Goal: Information Seeking & Learning: Check status

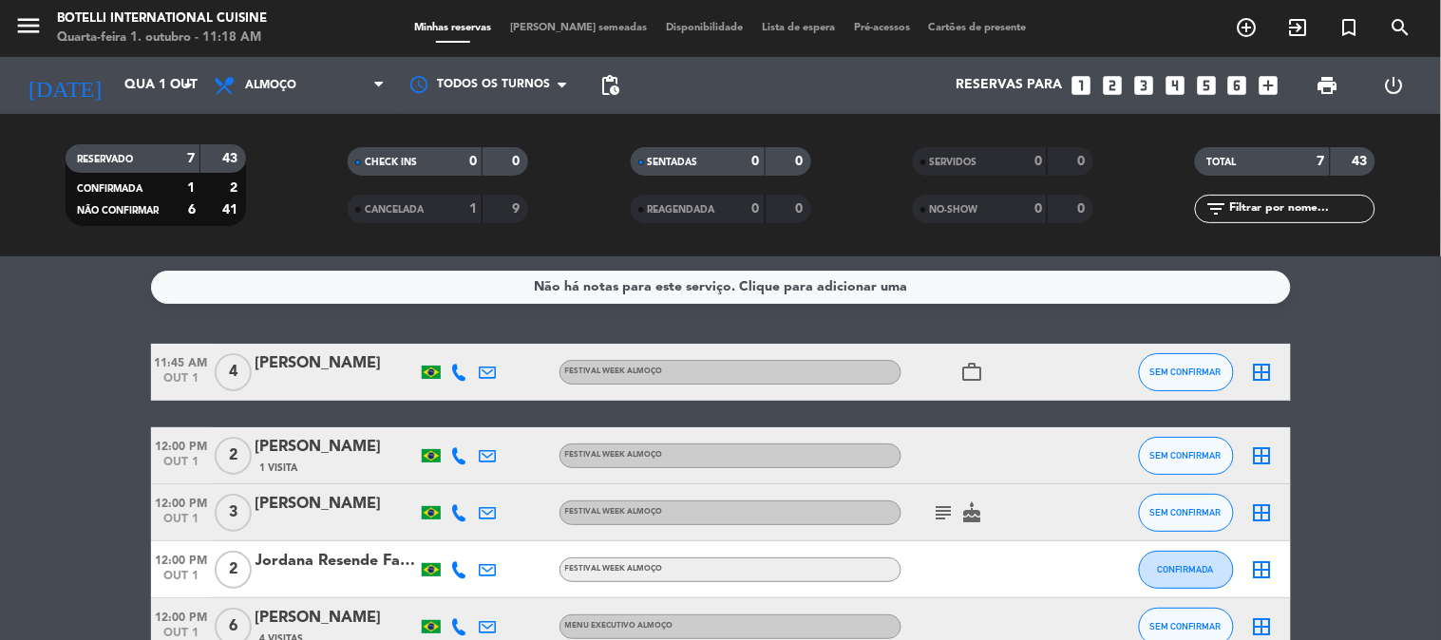
drag, startPoint x: 515, startPoint y: 488, endPoint x: 530, endPoint y: 496, distance: 17.0
drag, startPoint x: 530, startPoint y: 496, endPoint x: 86, endPoint y: 355, distance: 465.3
click at [86, 355] on bookings-row "11:45 AM [DATE] 4 [PERSON_NAME] FESTIVAL WEEK ALMOÇO work_outline SEM CONFIRMAR…" at bounding box center [720, 570] width 1441 height 452
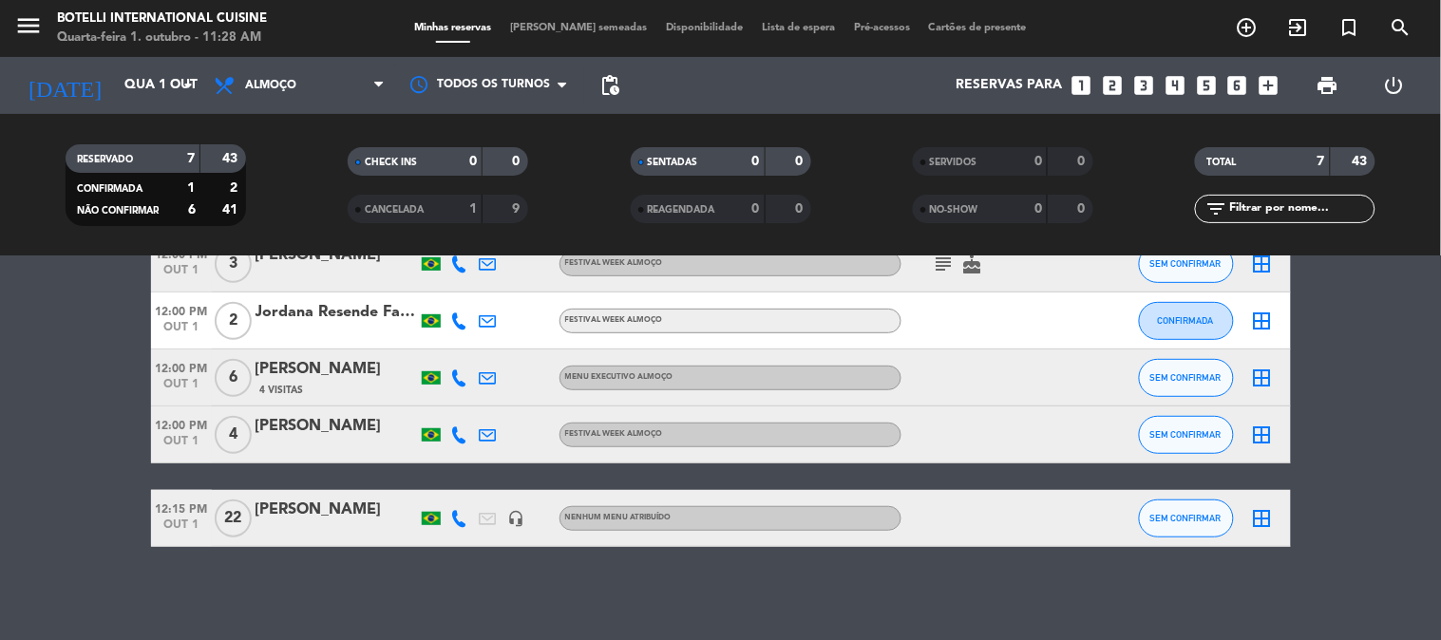
scroll to position [250, 0]
click at [305, 84] on span "Almoço" at bounding box center [299, 86] width 190 height 42
click at [275, 221] on div "menu Botelli International Cuisine Quarta-feira 1. outubro - 11:28 AM Minhas re…" at bounding box center [720, 128] width 1441 height 256
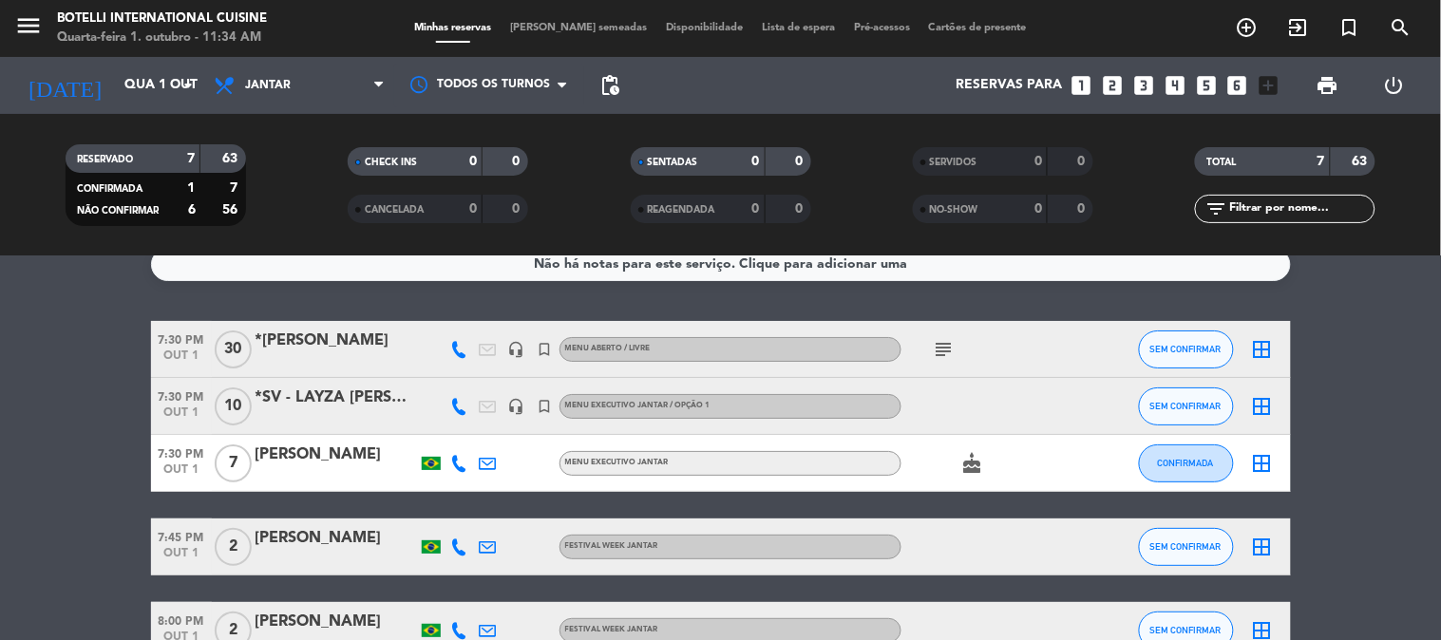
scroll to position [0, 0]
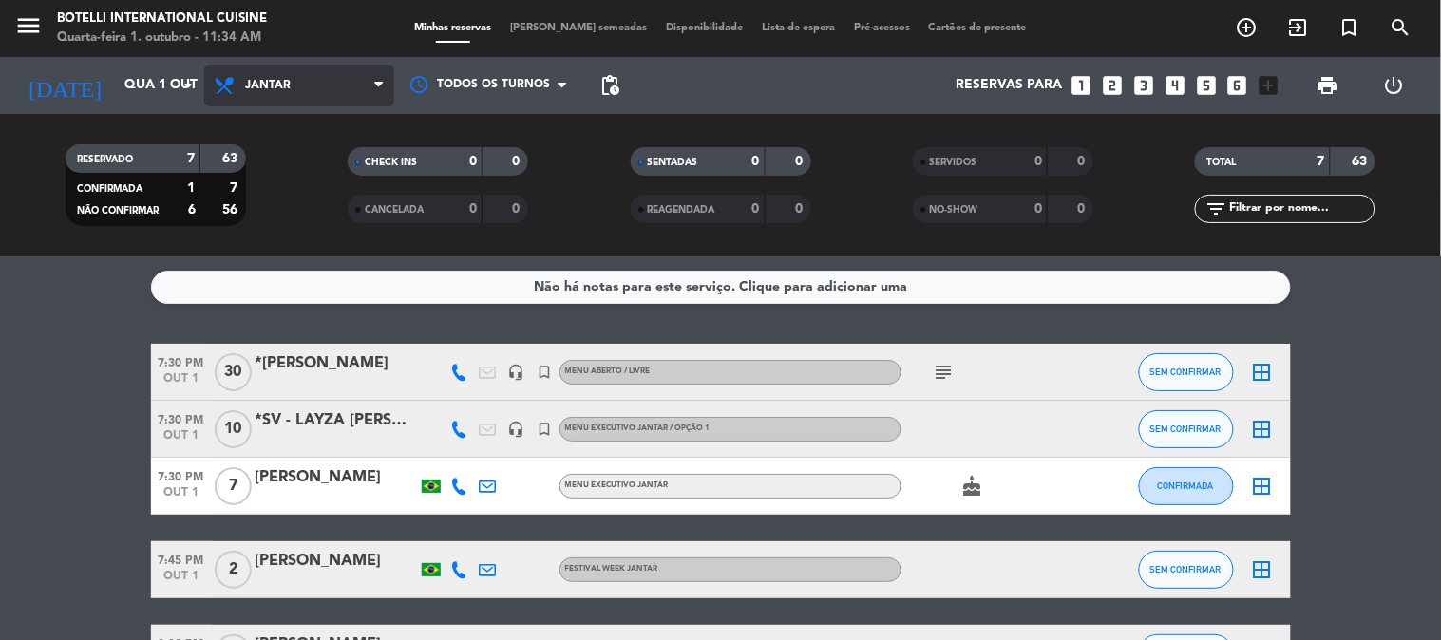
click at [334, 87] on span "Jantar" at bounding box center [299, 86] width 190 height 42
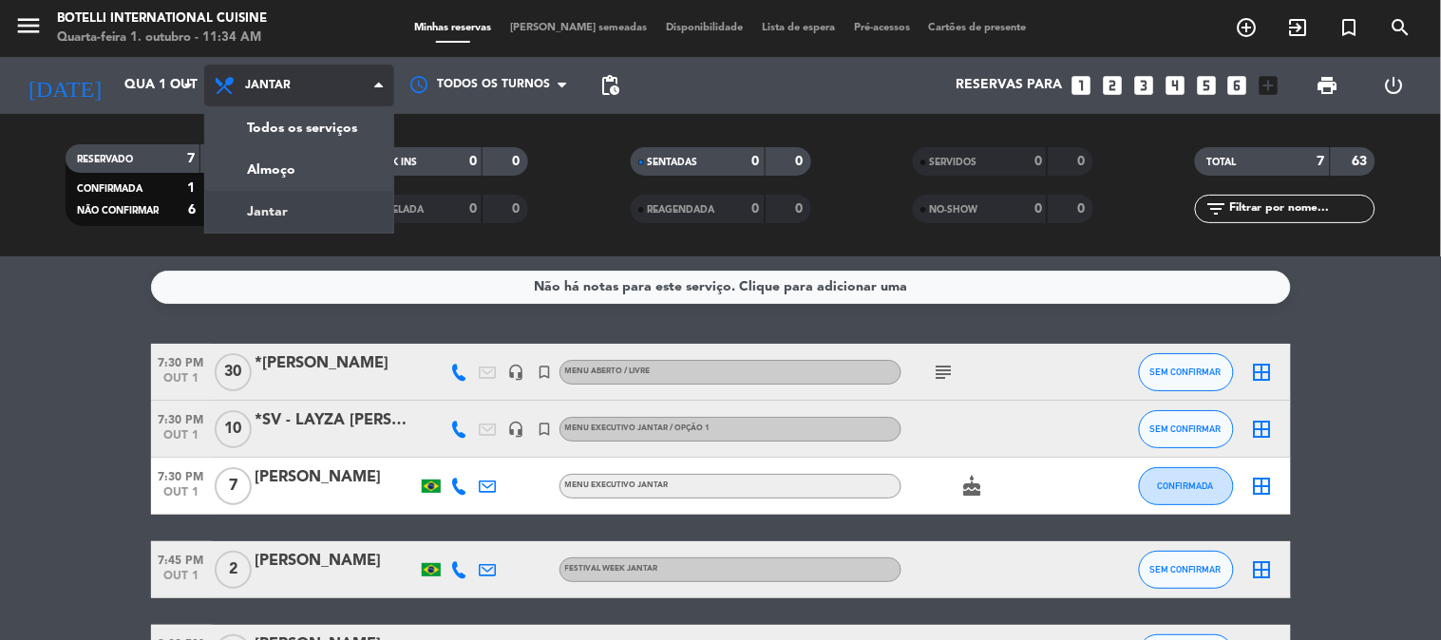
click at [313, 191] on div "menu Botelli International Cuisine Quarta-feira 1. outubro - 11:34 AM Minhas re…" at bounding box center [720, 128] width 1441 height 256
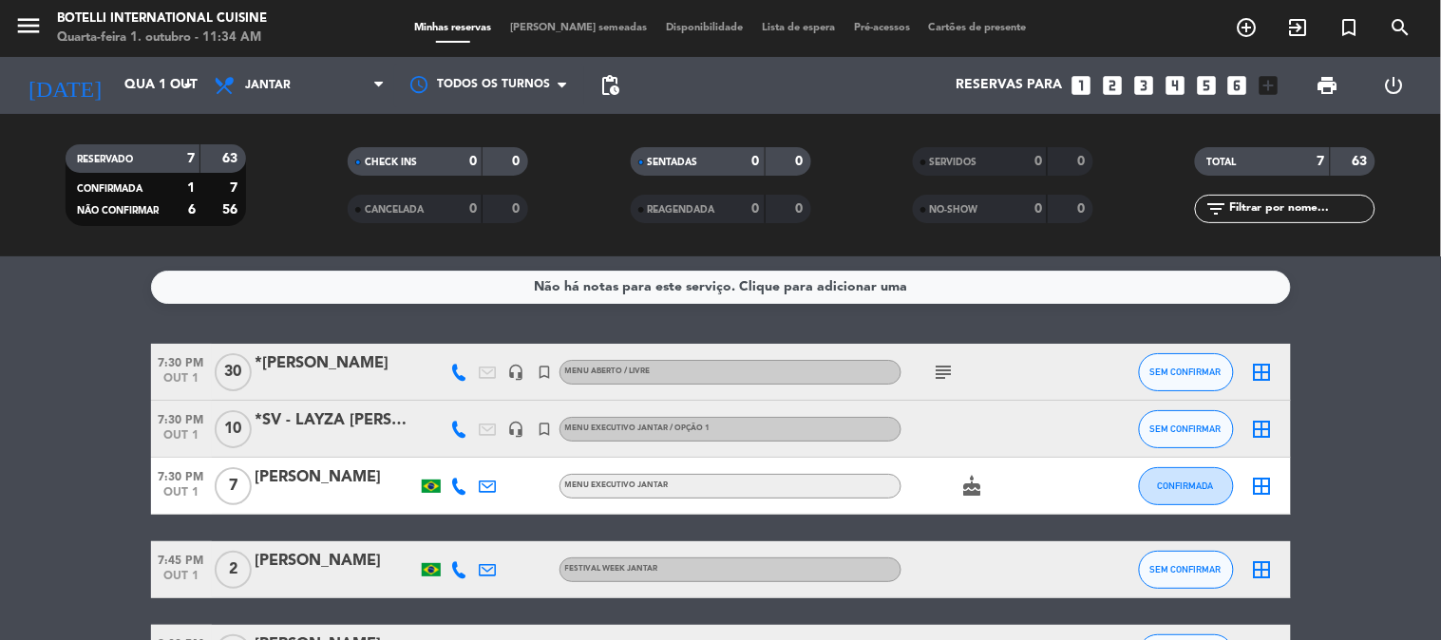
click at [257, 109] on div "Todos os serviços Almoço Jantar Jantar Todos os serviços Almoço Jantar" at bounding box center [299, 85] width 190 height 57
click at [264, 100] on span "Jantar" at bounding box center [299, 86] width 190 height 42
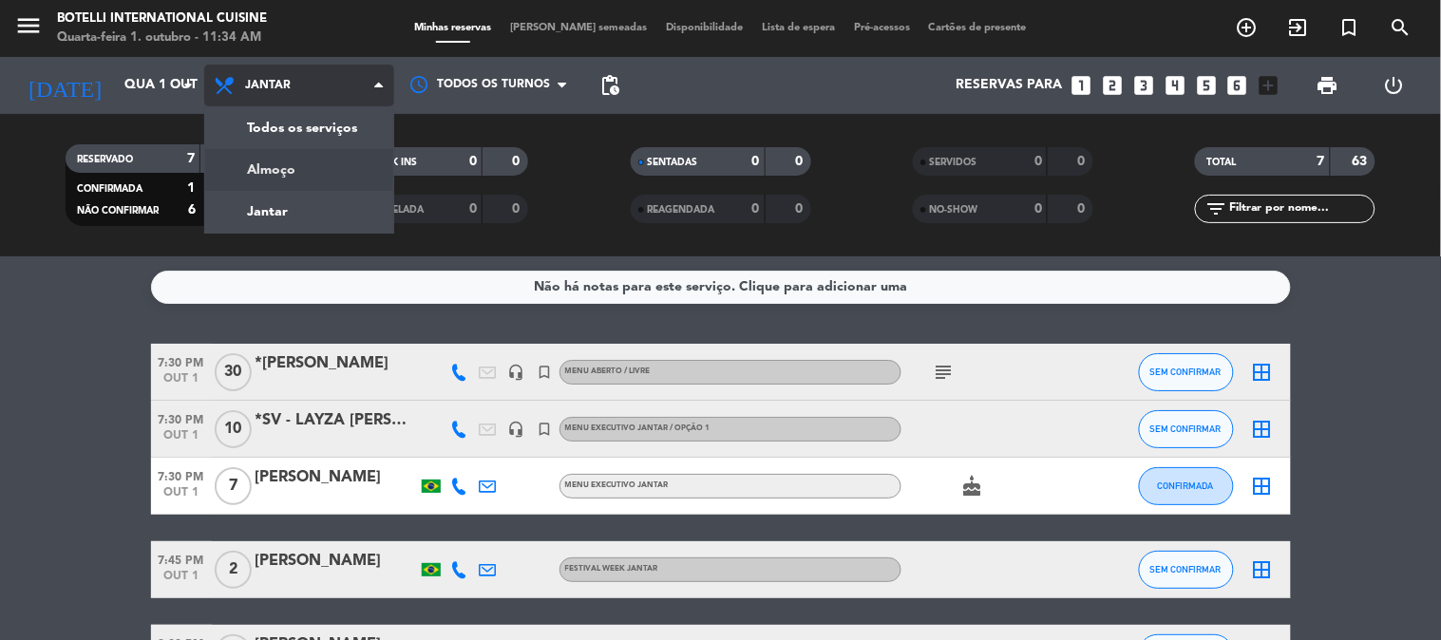
click at [290, 164] on div "menu Botelli International Cuisine Quarta-feira 1. outubro - 11:34 AM Minhas re…" at bounding box center [720, 128] width 1441 height 256
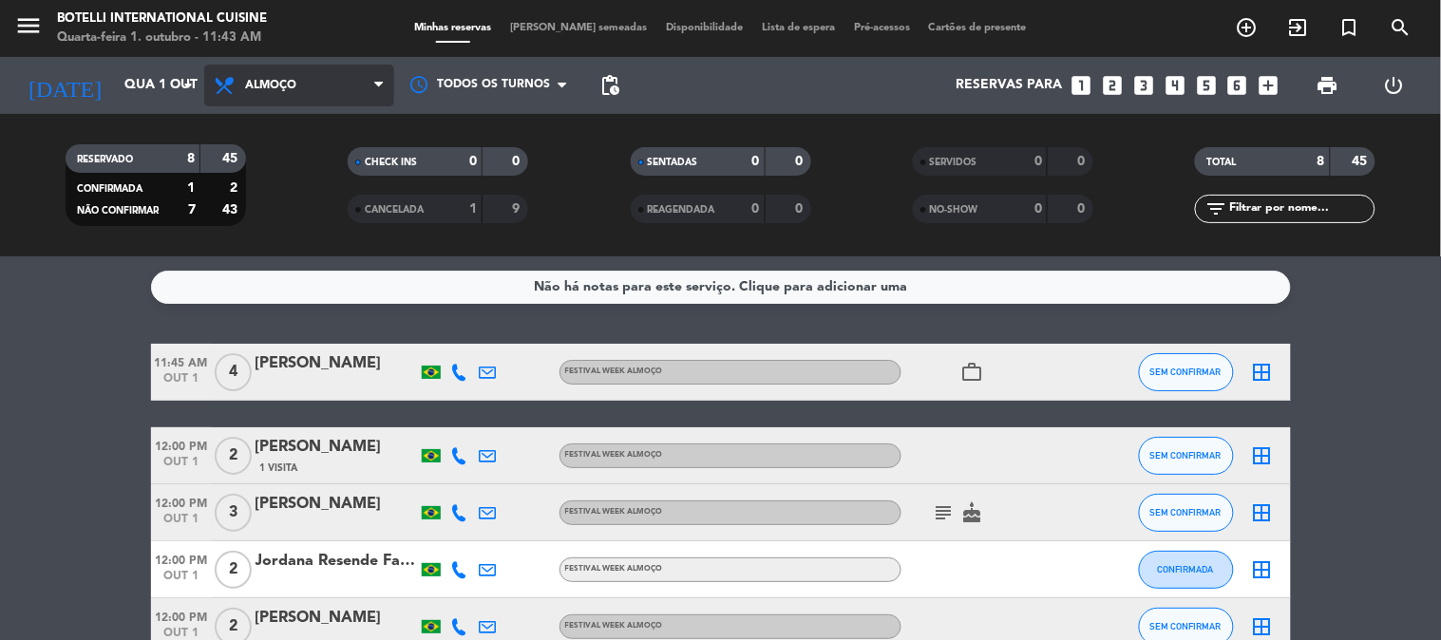
click at [258, 81] on span "Almoço" at bounding box center [270, 85] width 51 height 13
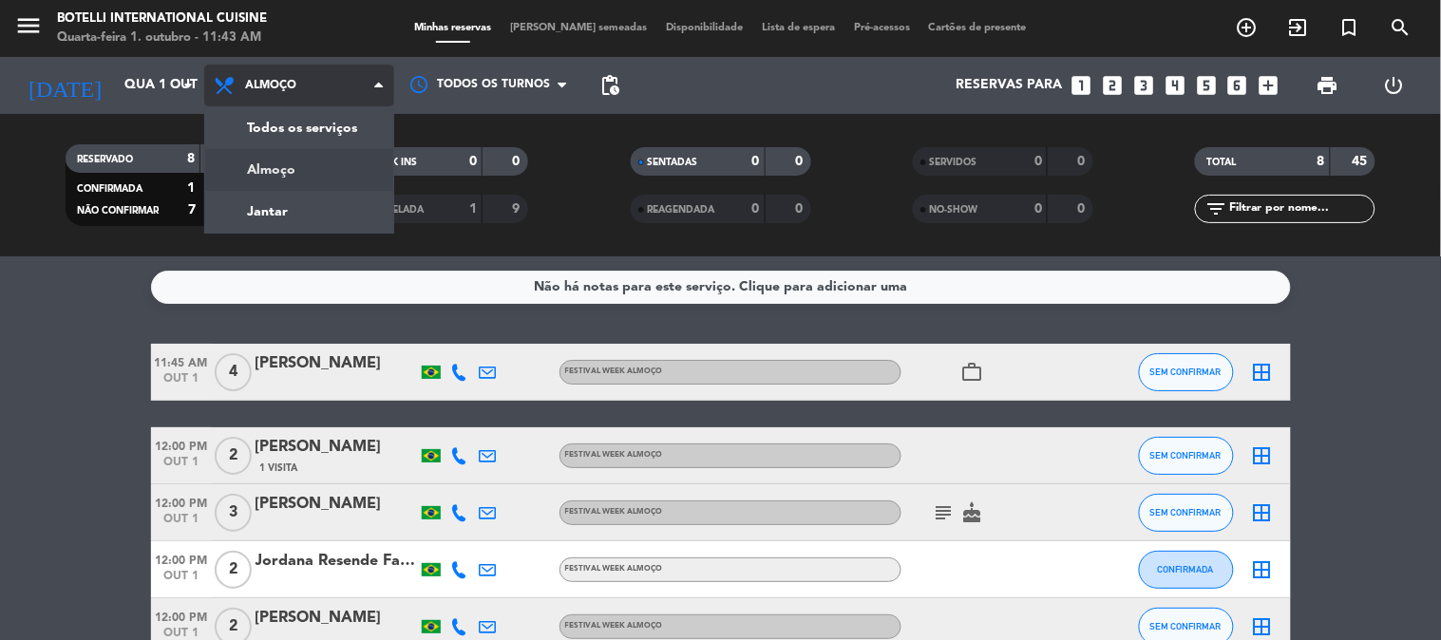
click at [258, 81] on span "Almoço" at bounding box center [270, 85] width 51 height 13
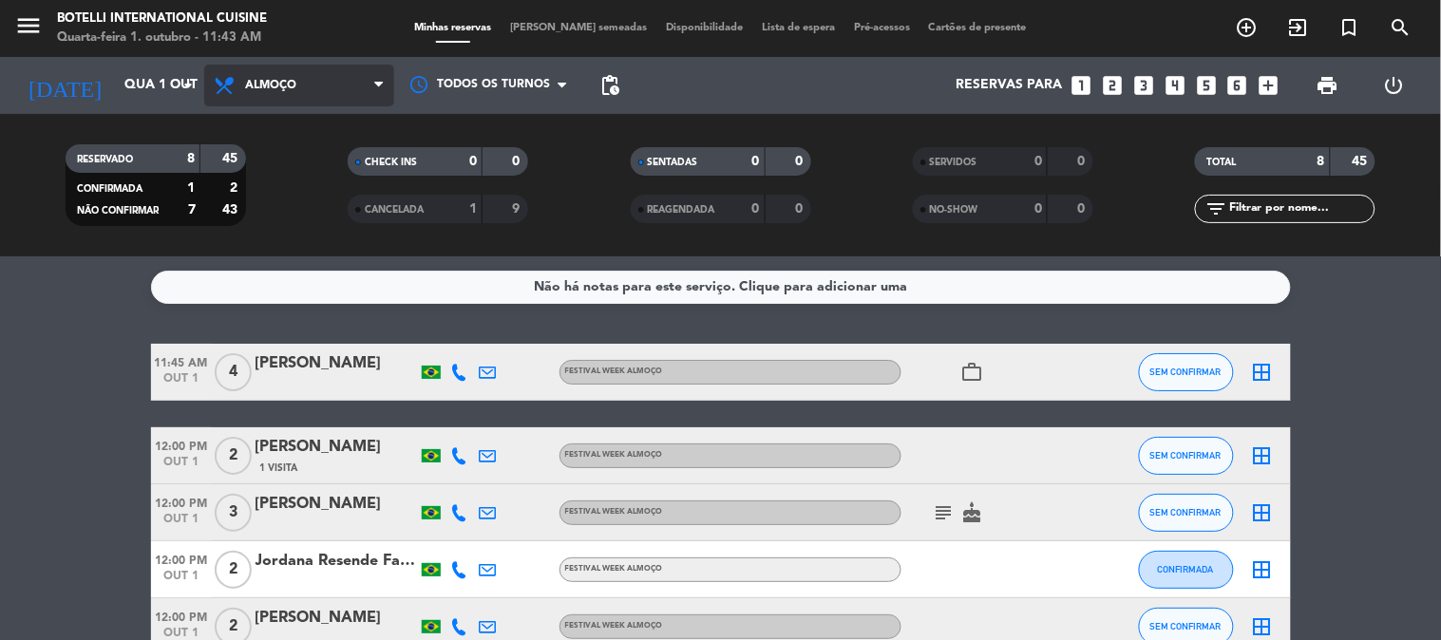
click at [276, 92] on span "Almoço" at bounding box center [299, 86] width 190 height 42
click at [298, 210] on div "menu Botelli International Cuisine Quarta-feira 1. outubro - 11:43 AM Minhas re…" at bounding box center [720, 128] width 1441 height 256
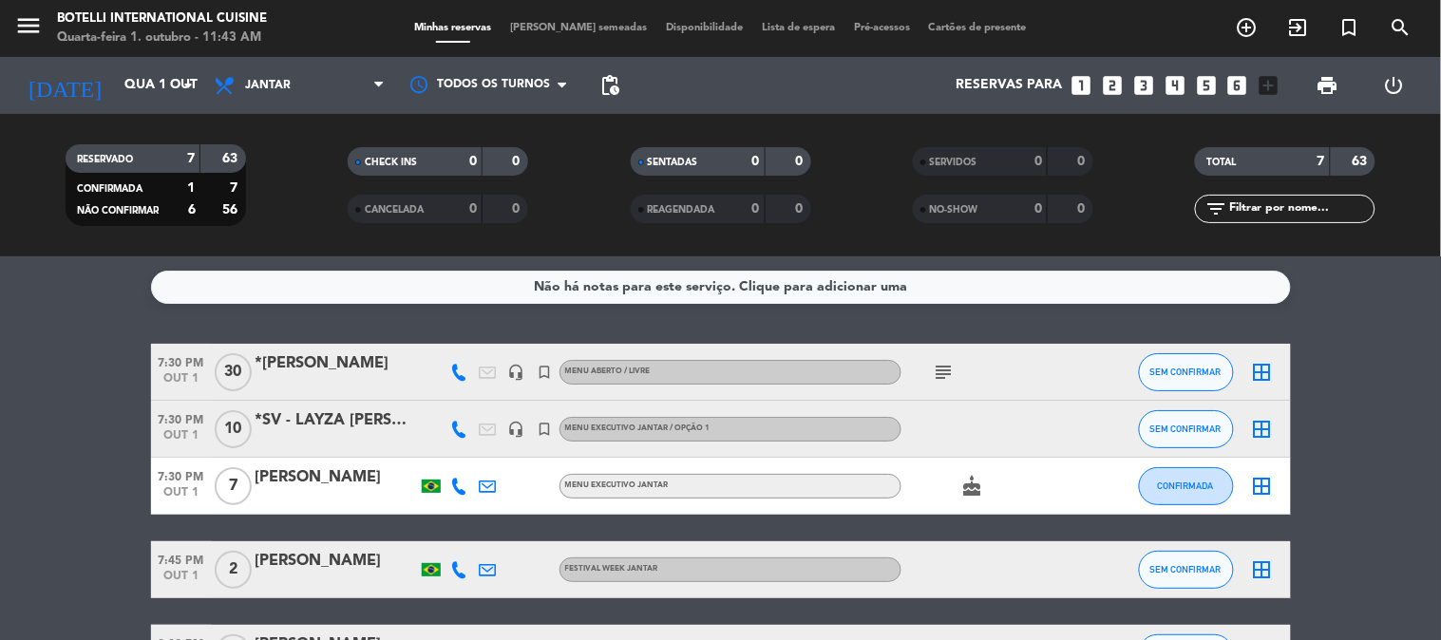
click at [938, 372] on icon "subject" at bounding box center [944, 372] width 23 height 23
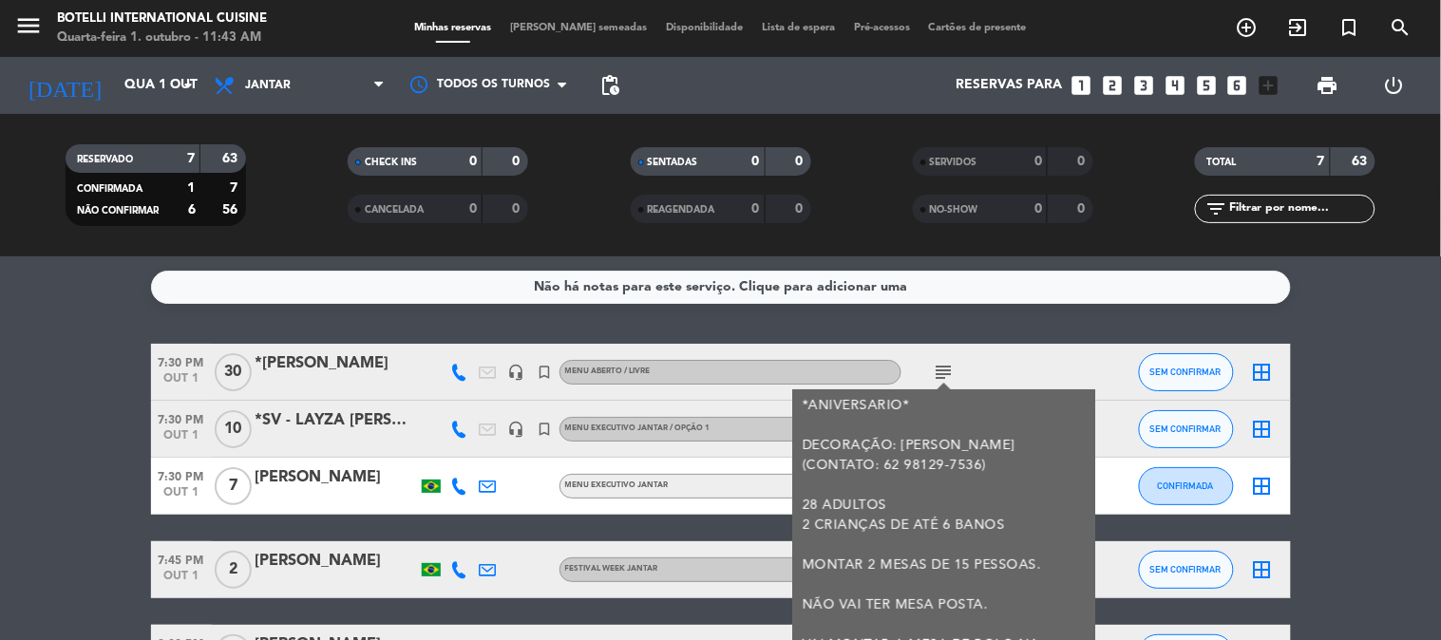
click at [938, 372] on icon "subject" at bounding box center [944, 372] width 23 height 23
